Goal: Transaction & Acquisition: Obtain resource

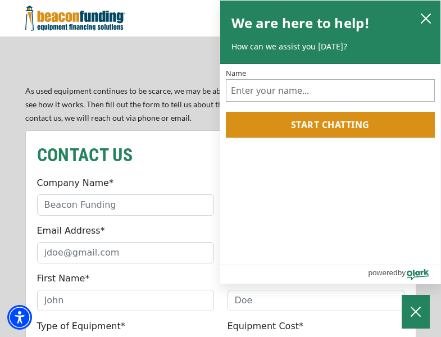
scroll to position [953, 0]
